Goal: Information Seeking & Learning: Learn about a topic

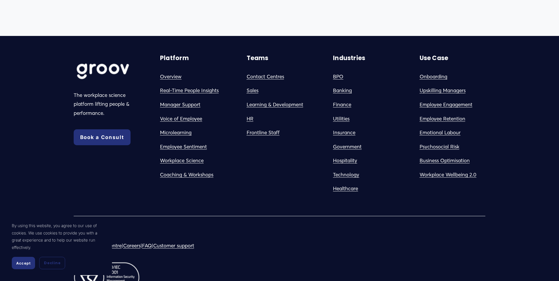
scroll to position [1107, 0]
click at [441, 151] on link "Psychosocial Risk" at bounding box center [439, 146] width 40 height 9
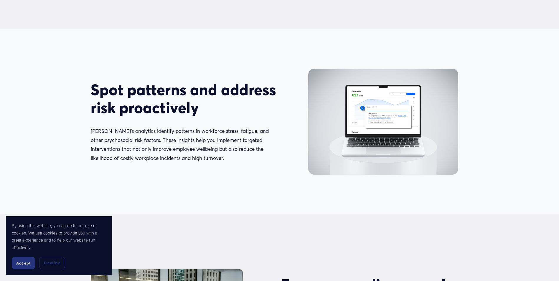
scroll to position [597, 0]
